Goal: Transaction & Acquisition: Download file/media

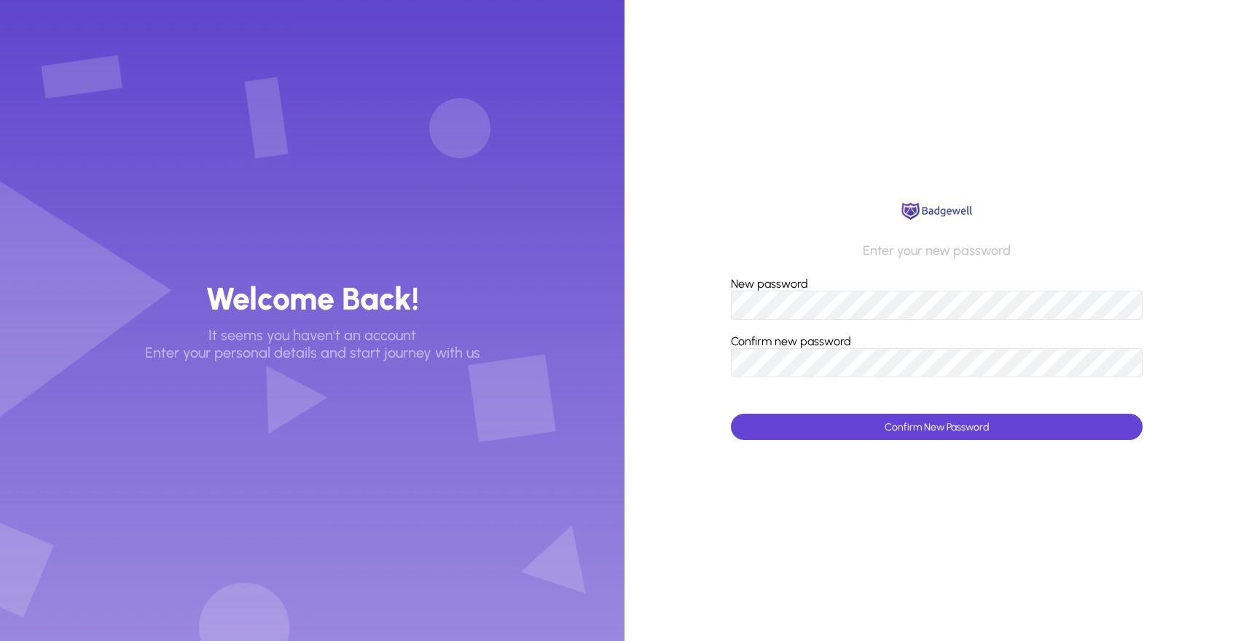
click at [954, 324] on form "New password Confirm new password Confirm New Password" at bounding box center [937, 358] width 412 height 163
click at [919, 429] on span "Confirm New Password" at bounding box center [937, 427] width 104 height 12
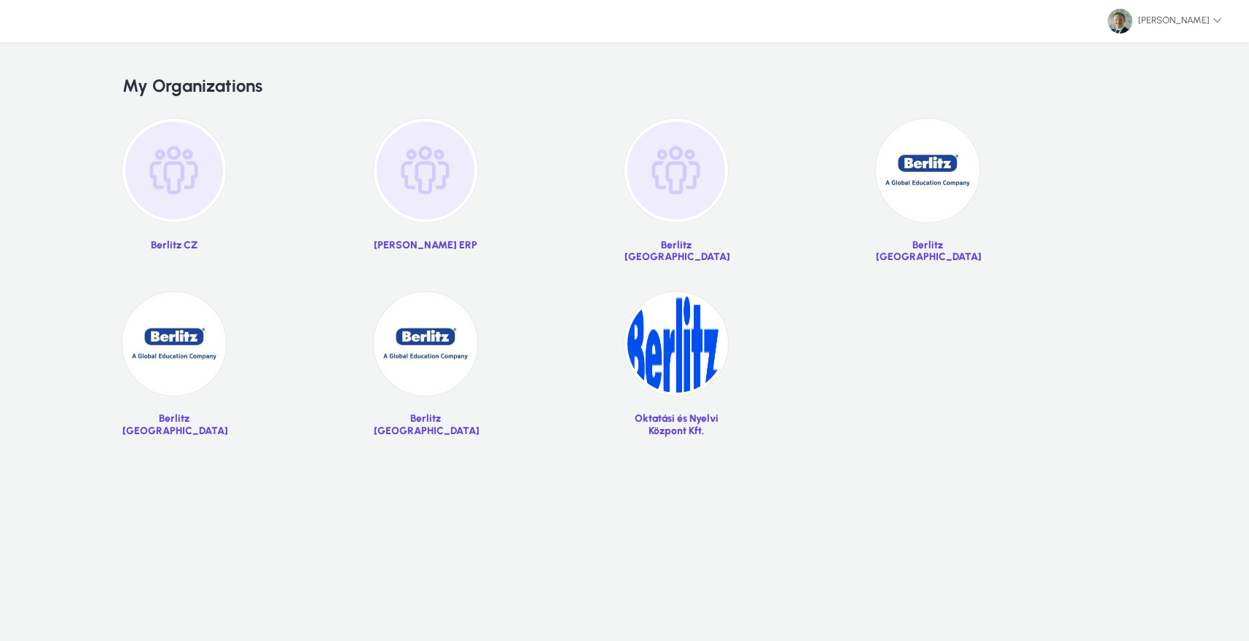
click at [960, 157] on img at bounding box center [927, 170] width 103 height 103
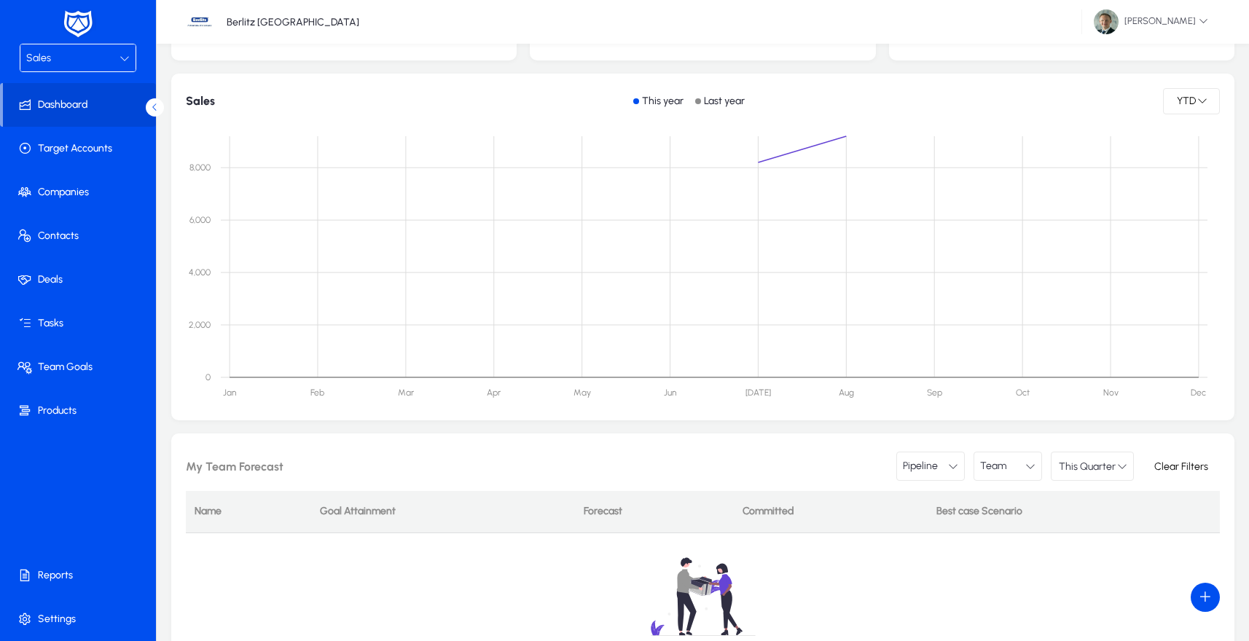
scroll to position [236, 0]
click at [50, 64] on div "Sales" at bounding box center [72, 58] width 93 height 19
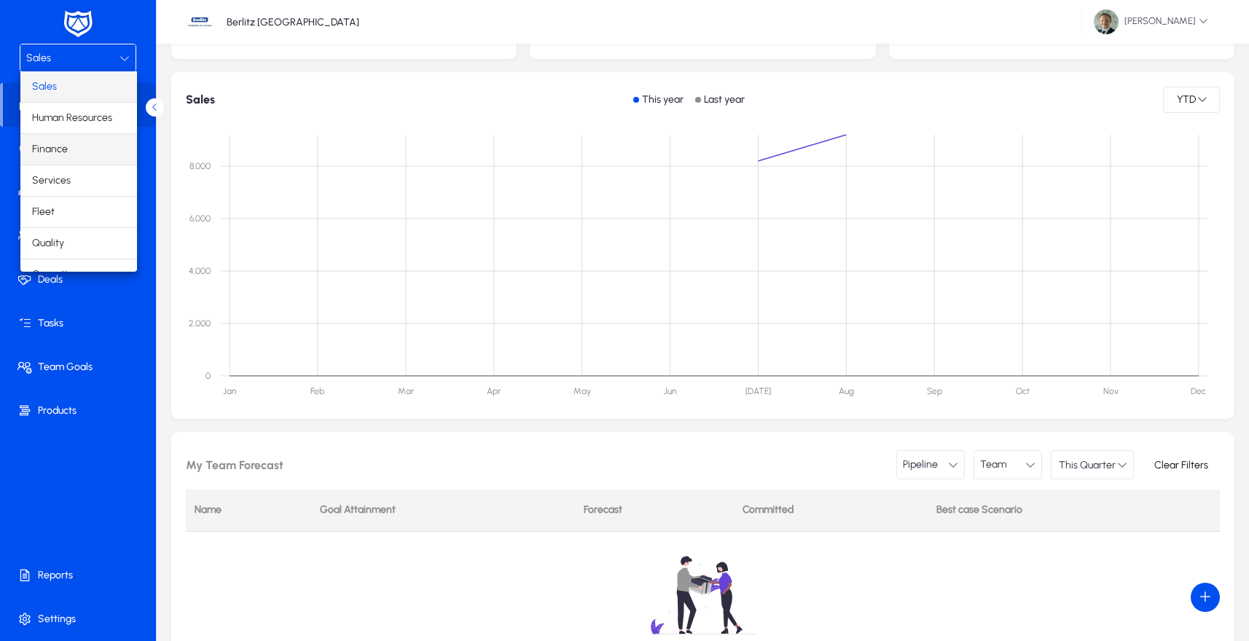
click at [66, 152] on mat-option "Finance" at bounding box center [78, 149] width 117 height 31
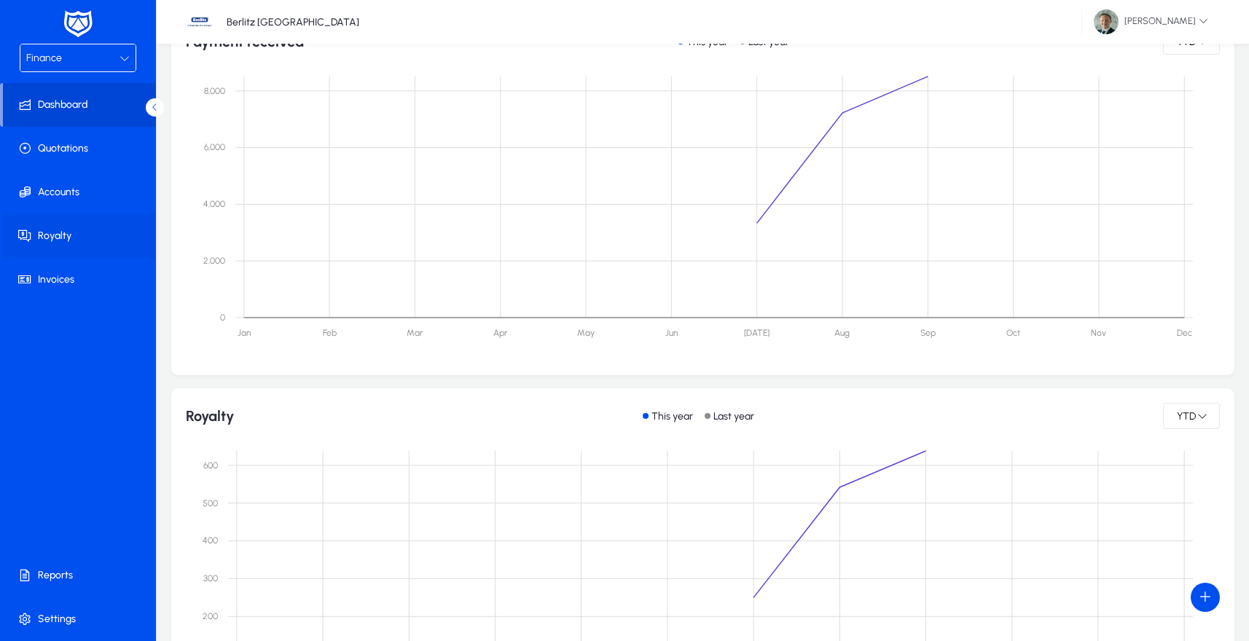
click at [45, 234] on span at bounding box center [81, 236] width 156 height 35
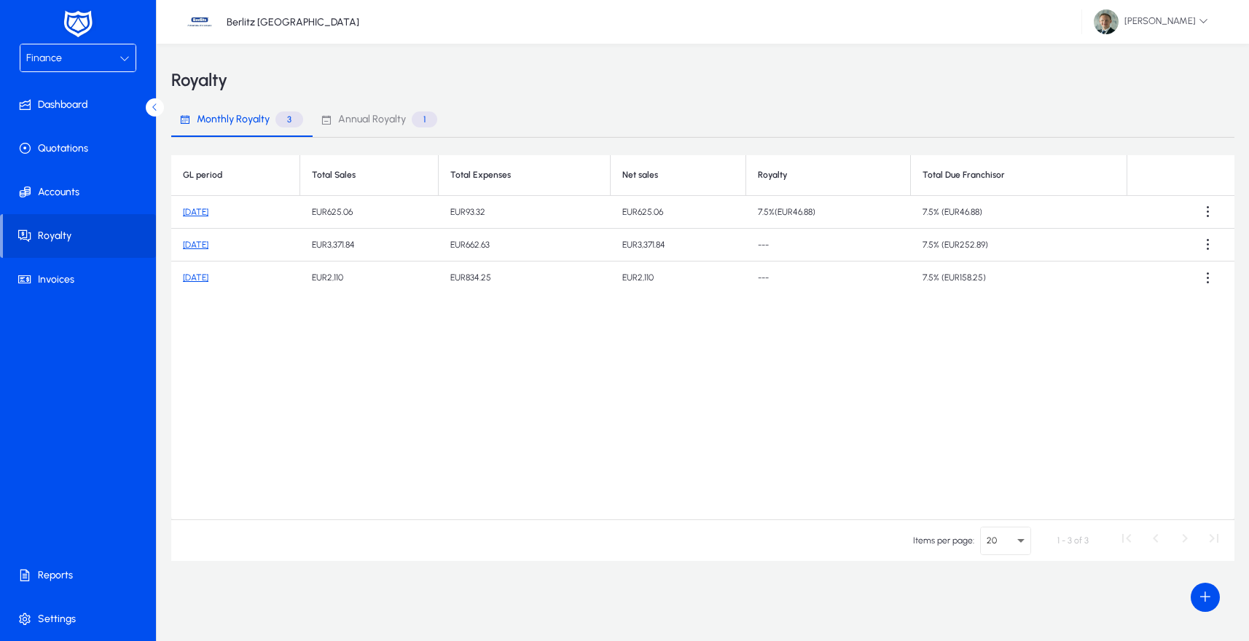
click at [208, 210] on link "[DATE]" at bounding box center [196, 212] width 26 height 10
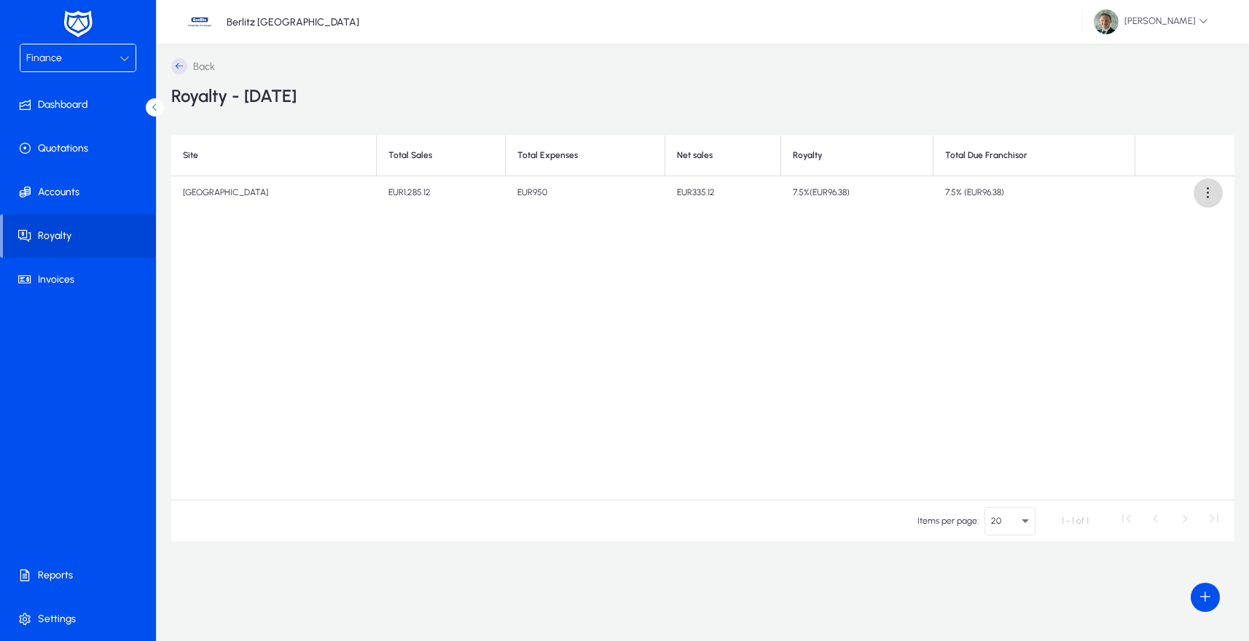
click at [1211, 189] on span at bounding box center [1208, 193] width 29 height 29
click at [1178, 226] on span "Download report" at bounding box center [1178, 228] width 66 height 13
click at [66, 22] on img at bounding box center [78, 24] width 36 height 31
